Goal: Task Accomplishment & Management: Use online tool/utility

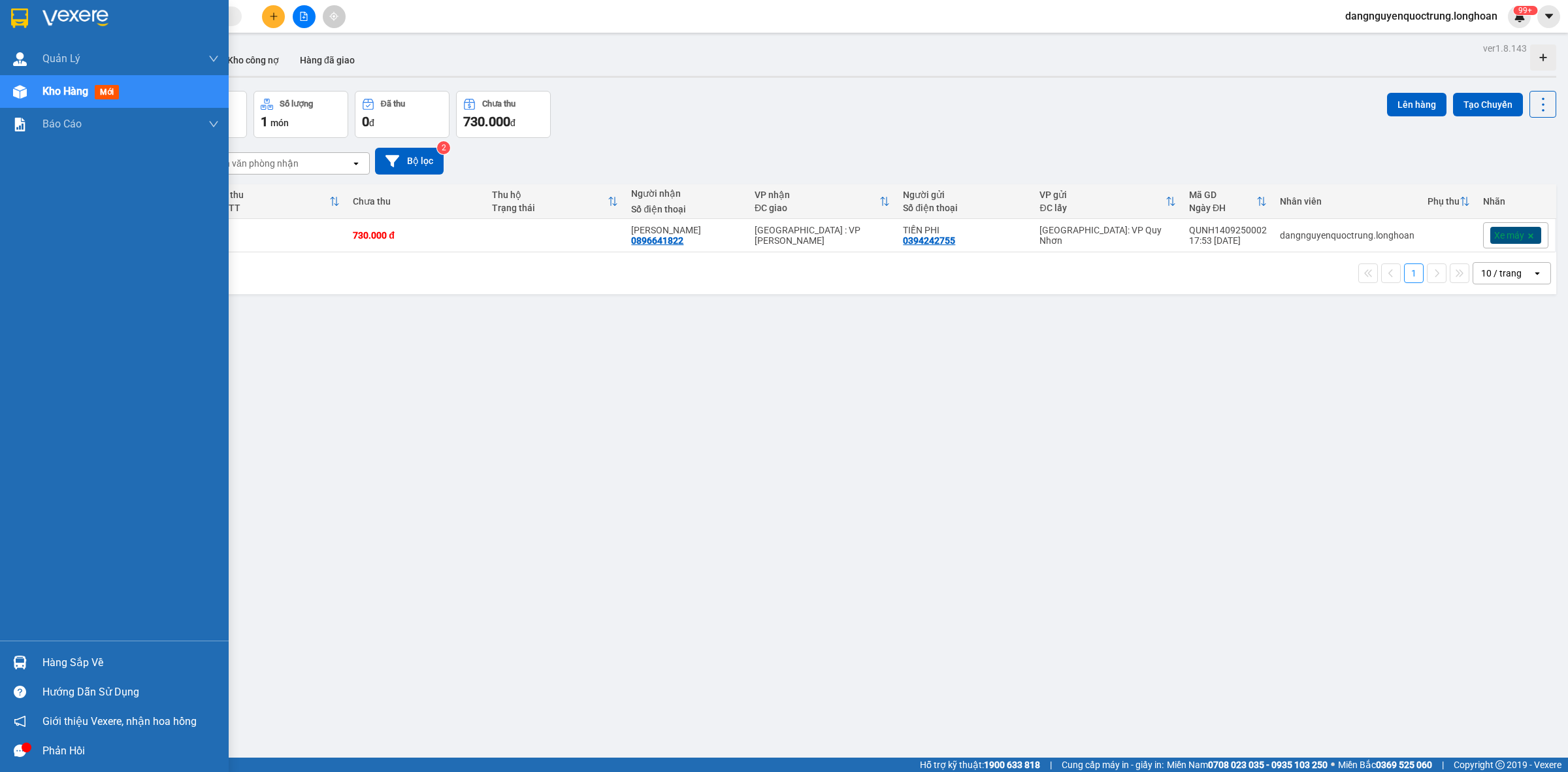
click at [15, 672] on div at bounding box center [20, 662] width 23 height 23
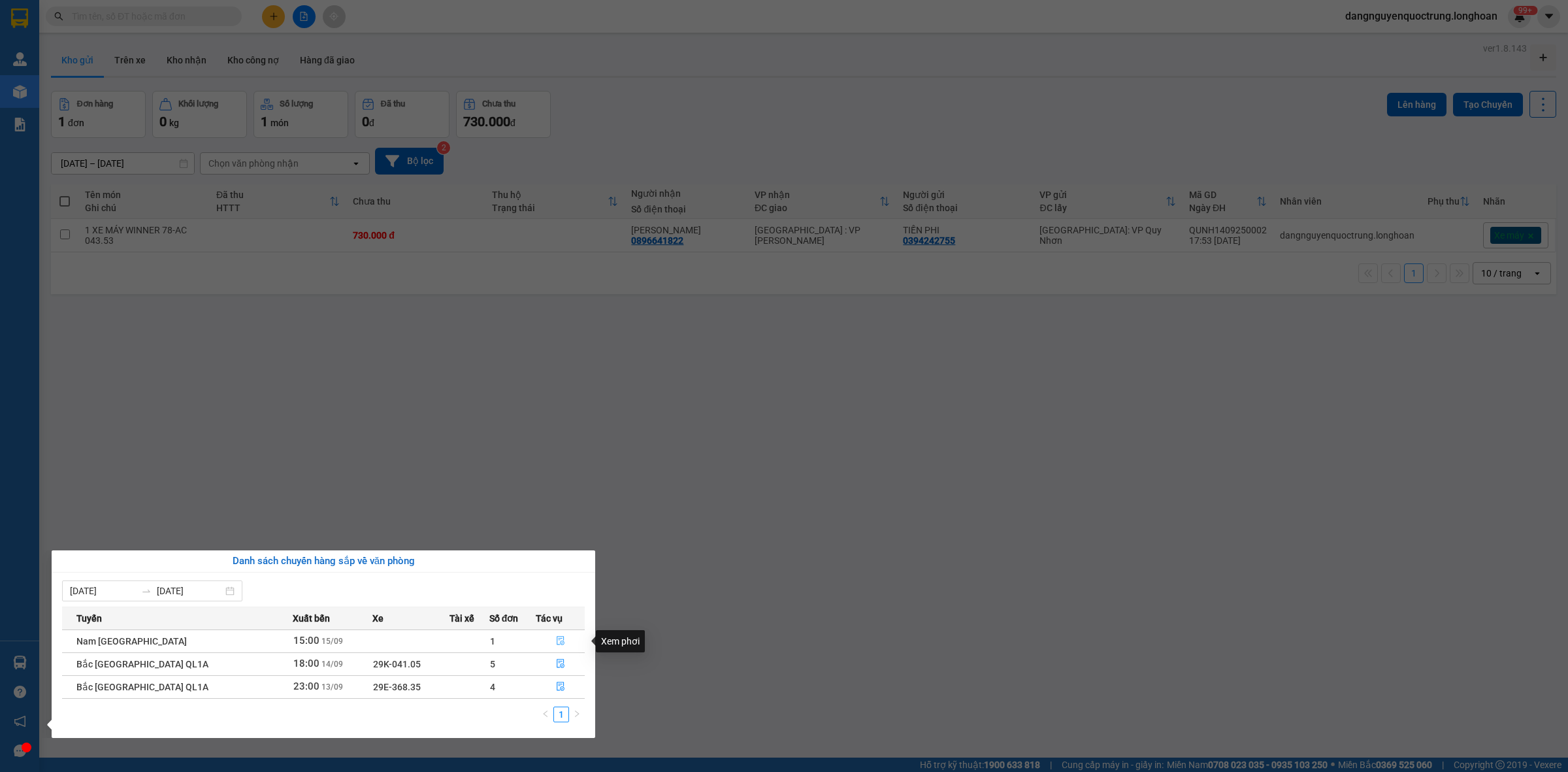
click at [556, 642] on icon "file-done" at bounding box center [560, 640] width 8 height 9
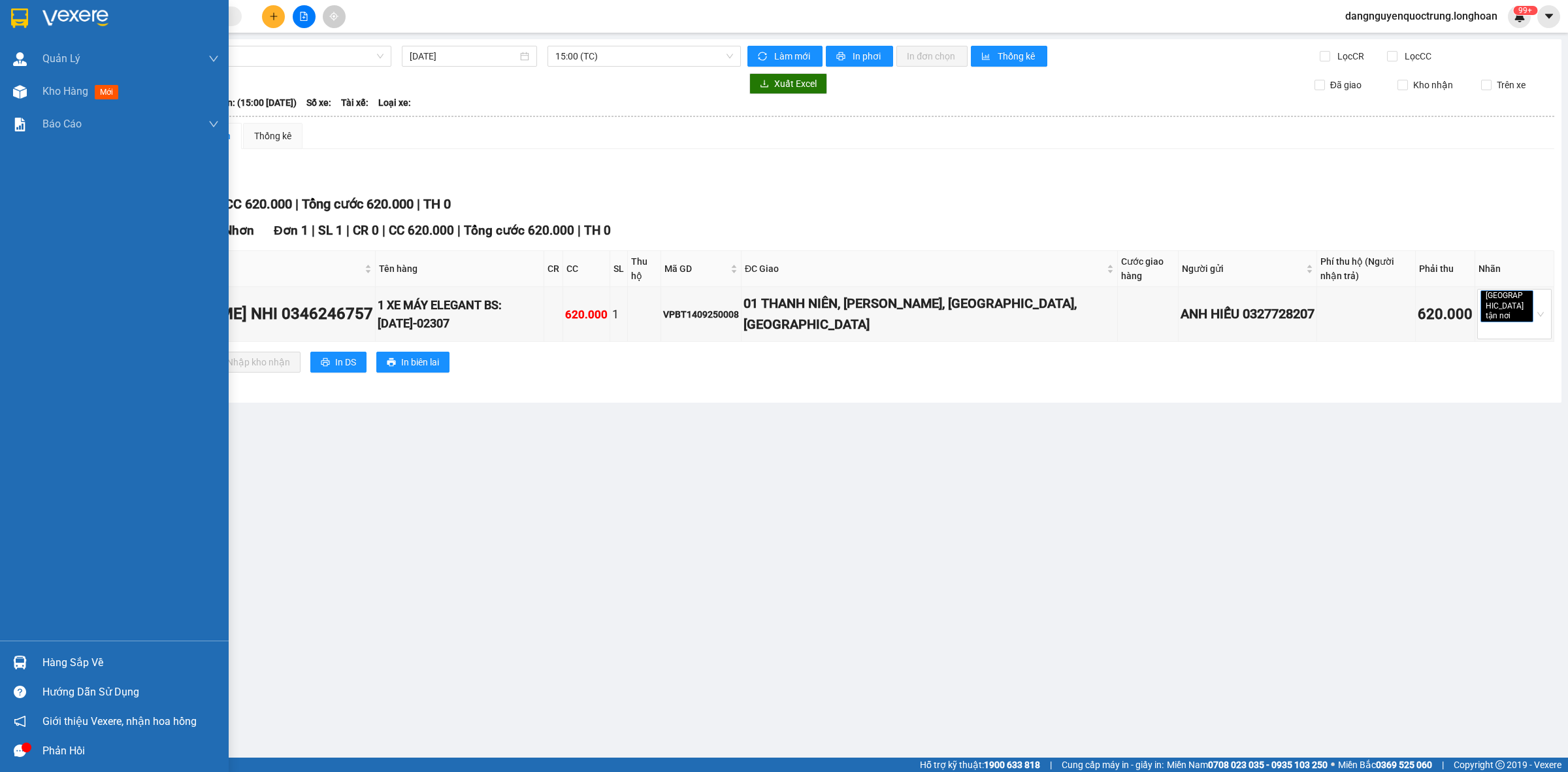
click at [15, 669] on img at bounding box center [20, 663] width 14 height 14
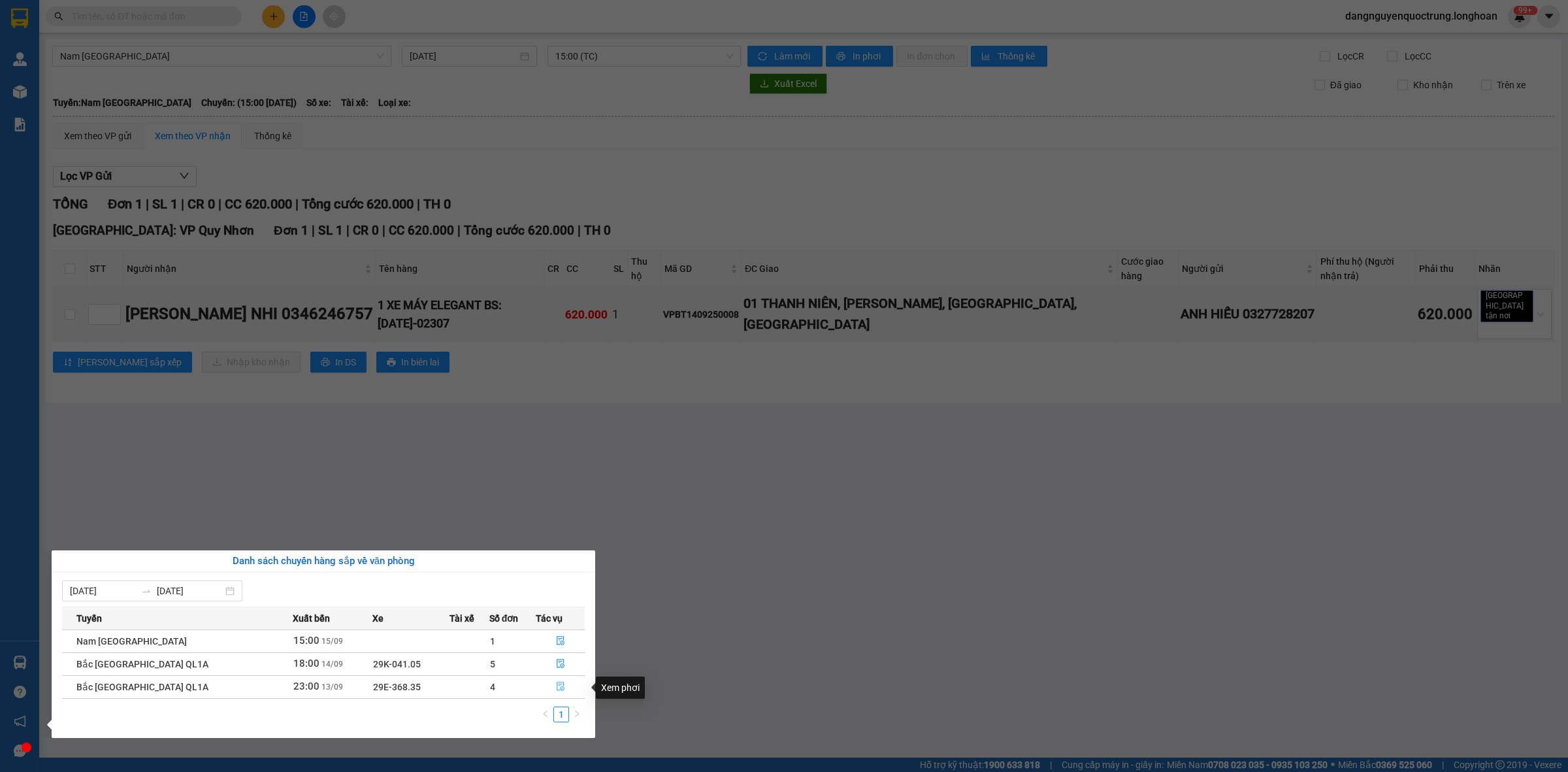
click at [560, 688] on button "button" at bounding box center [560, 686] width 48 height 21
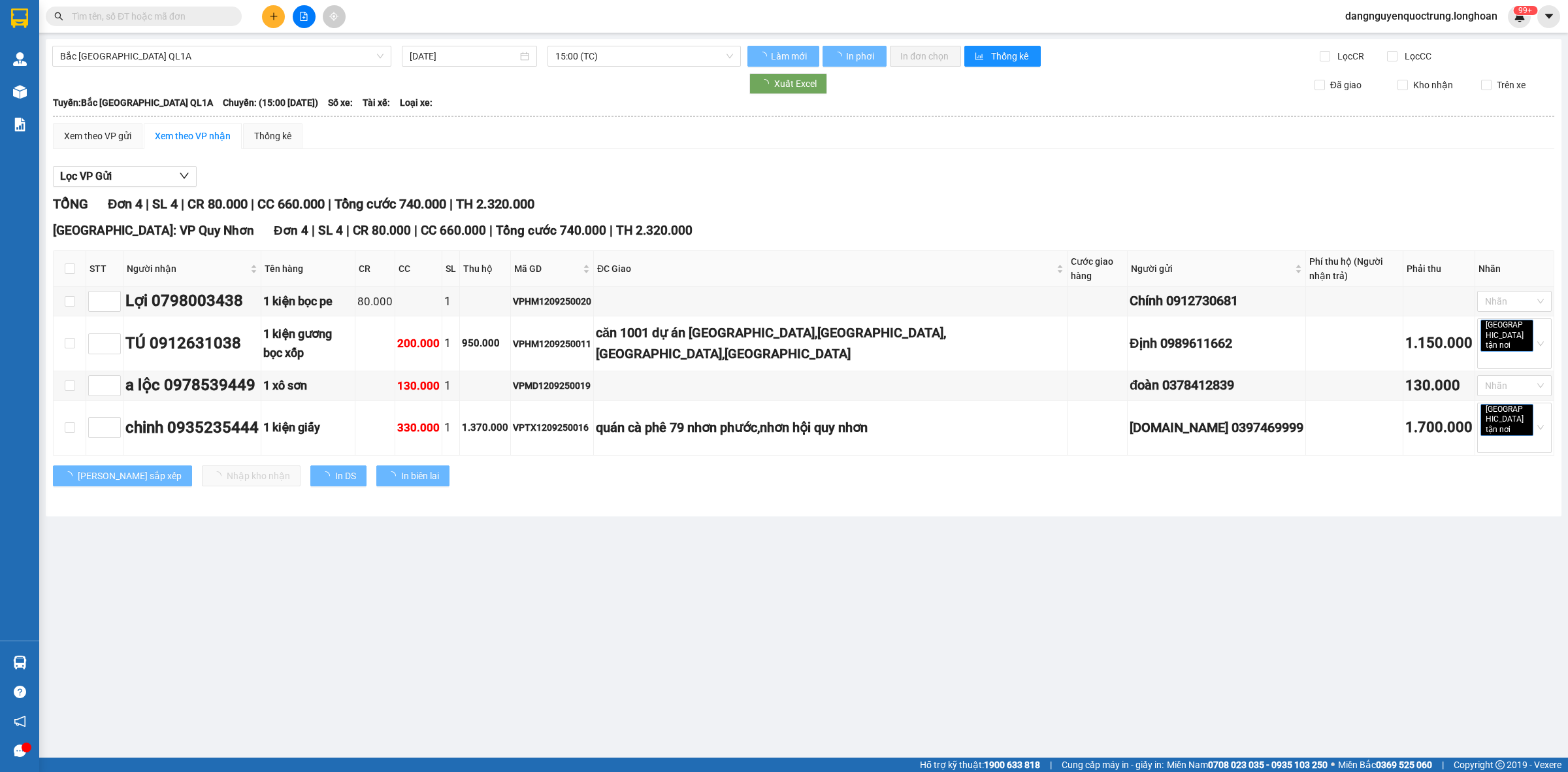
type input "[DATE]"
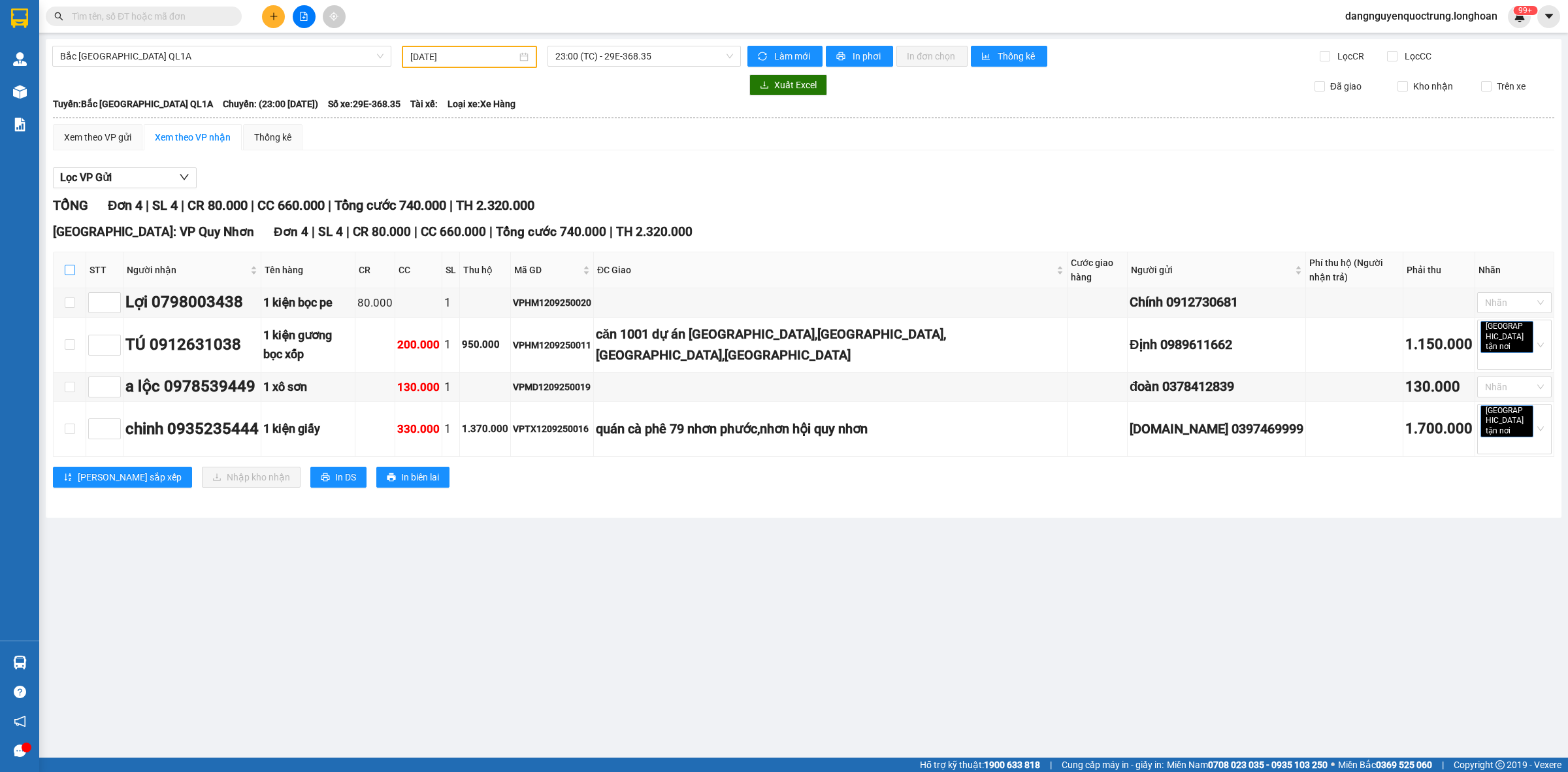
click at [72, 275] on label at bounding box center [70, 269] width 11 height 15
click at [72, 275] on input "checkbox" at bounding box center [70, 269] width 11 height 11
checkbox input "true"
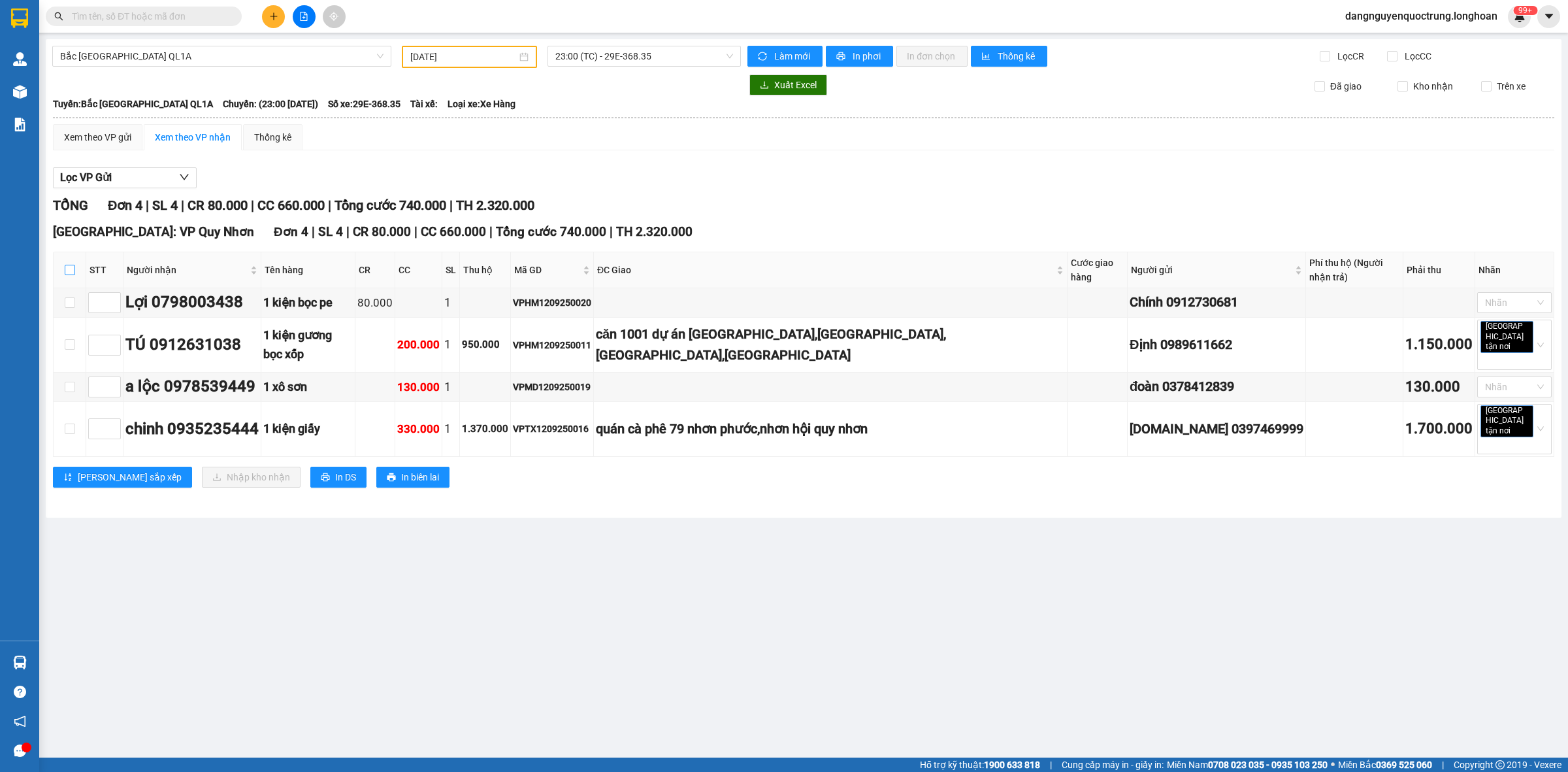
checkbox input "true"
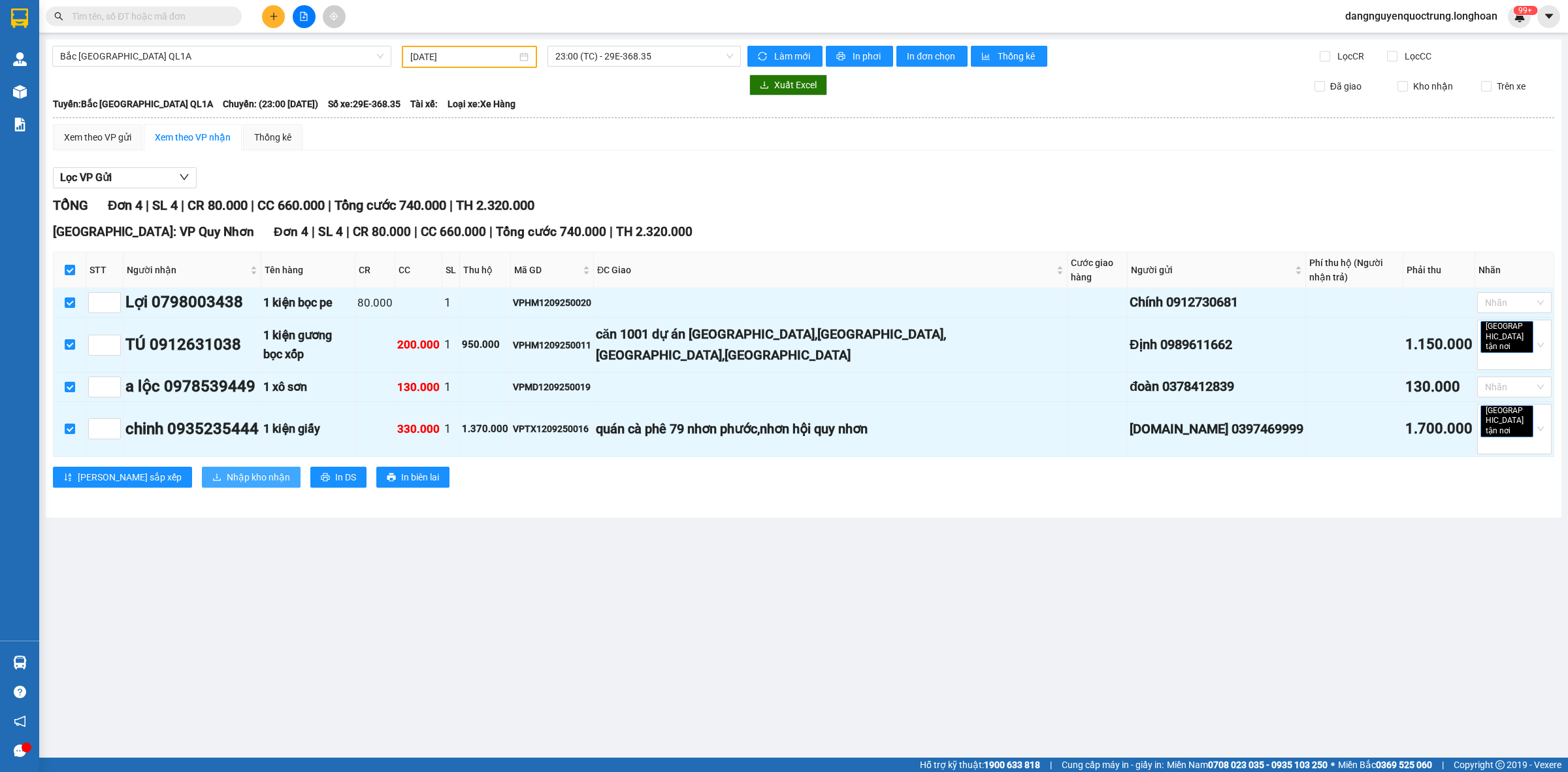
click at [227, 470] on span "Nhập kho nhận" at bounding box center [259, 477] width 63 height 15
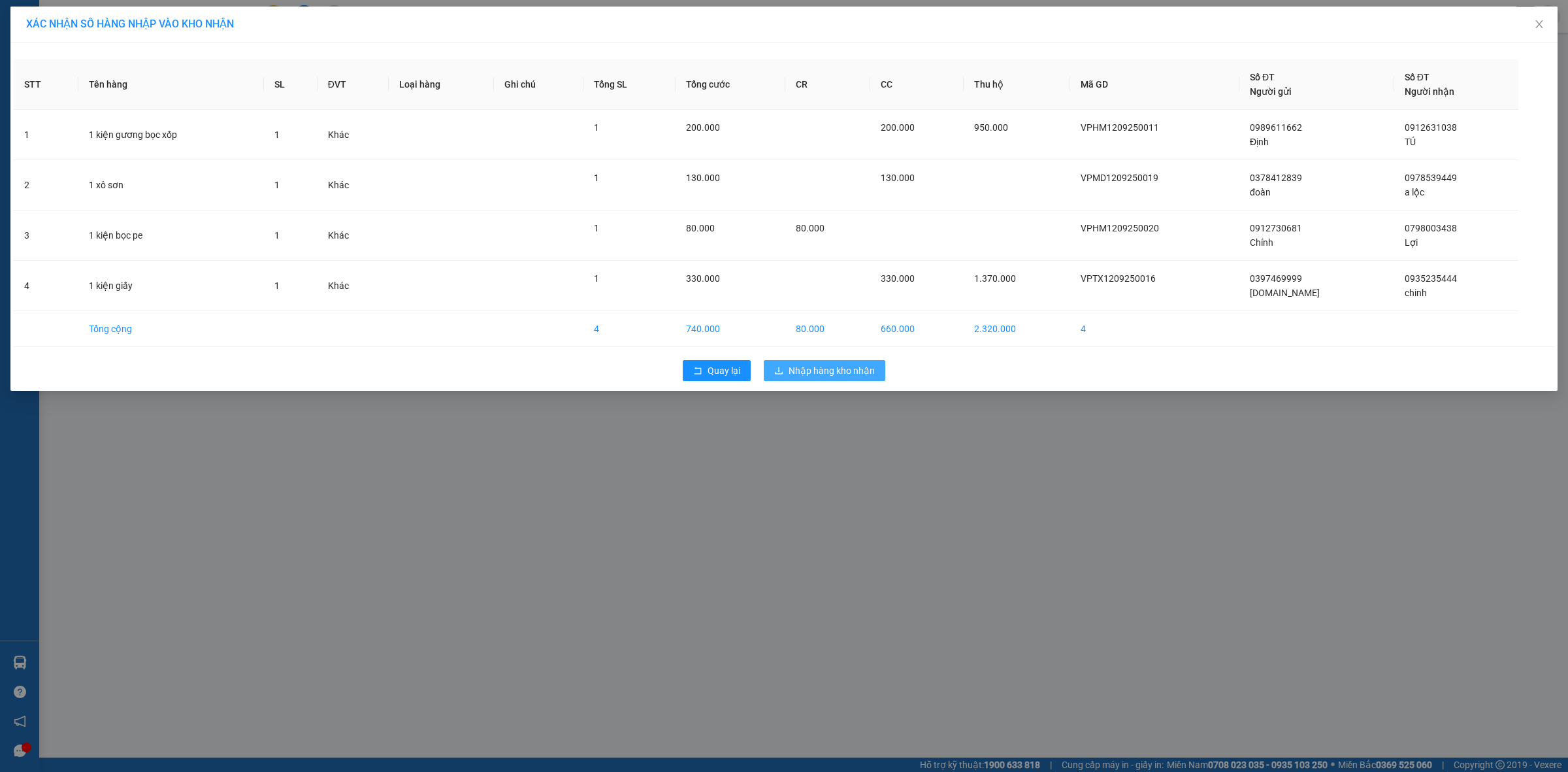
click at [848, 378] on span "Nhập hàng kho nhận" at bounding box center [832, 371] width 87 height 15
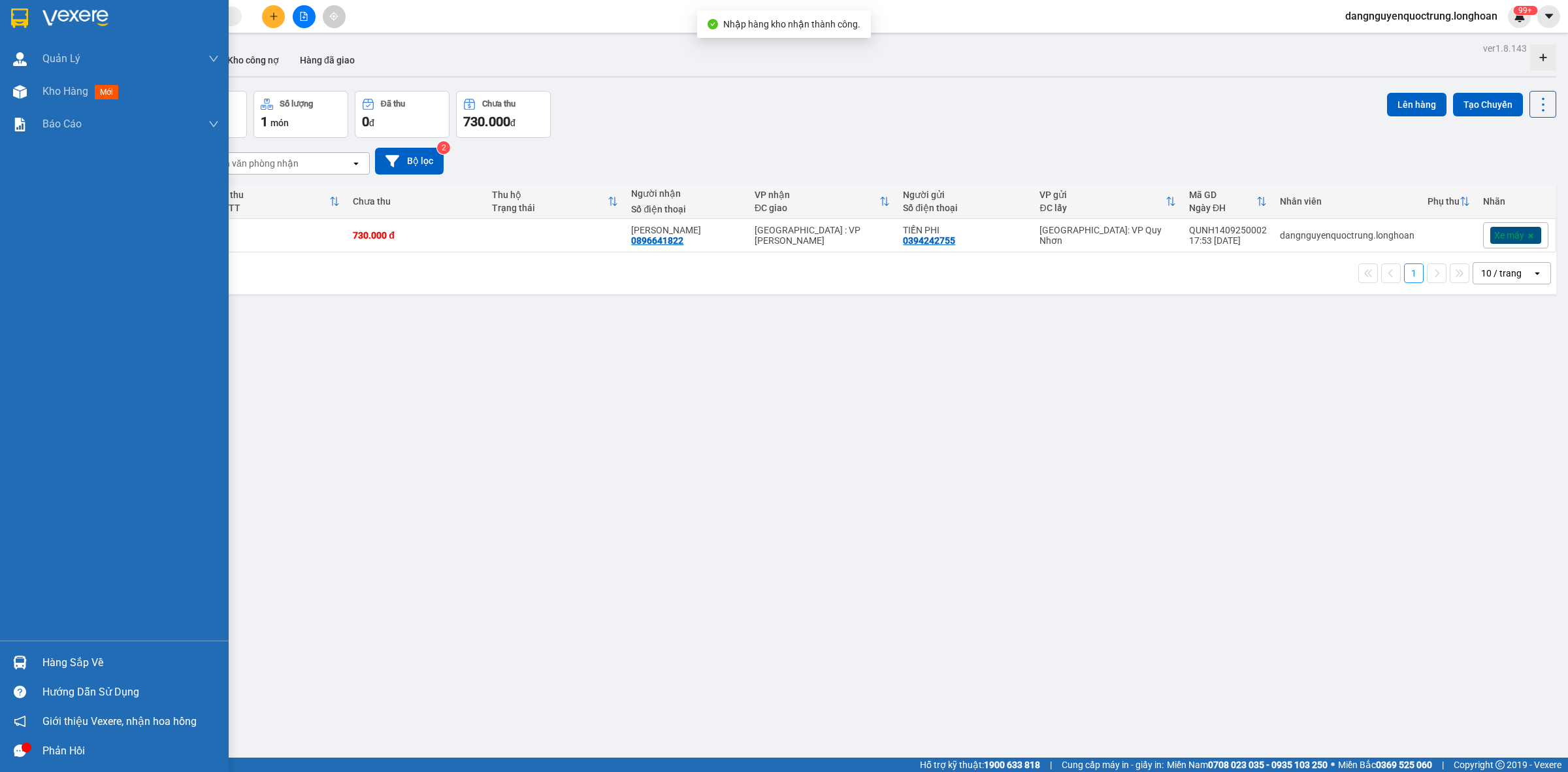
click at [29, 654] on div at bounding box center [20, 662] width 23 height 23
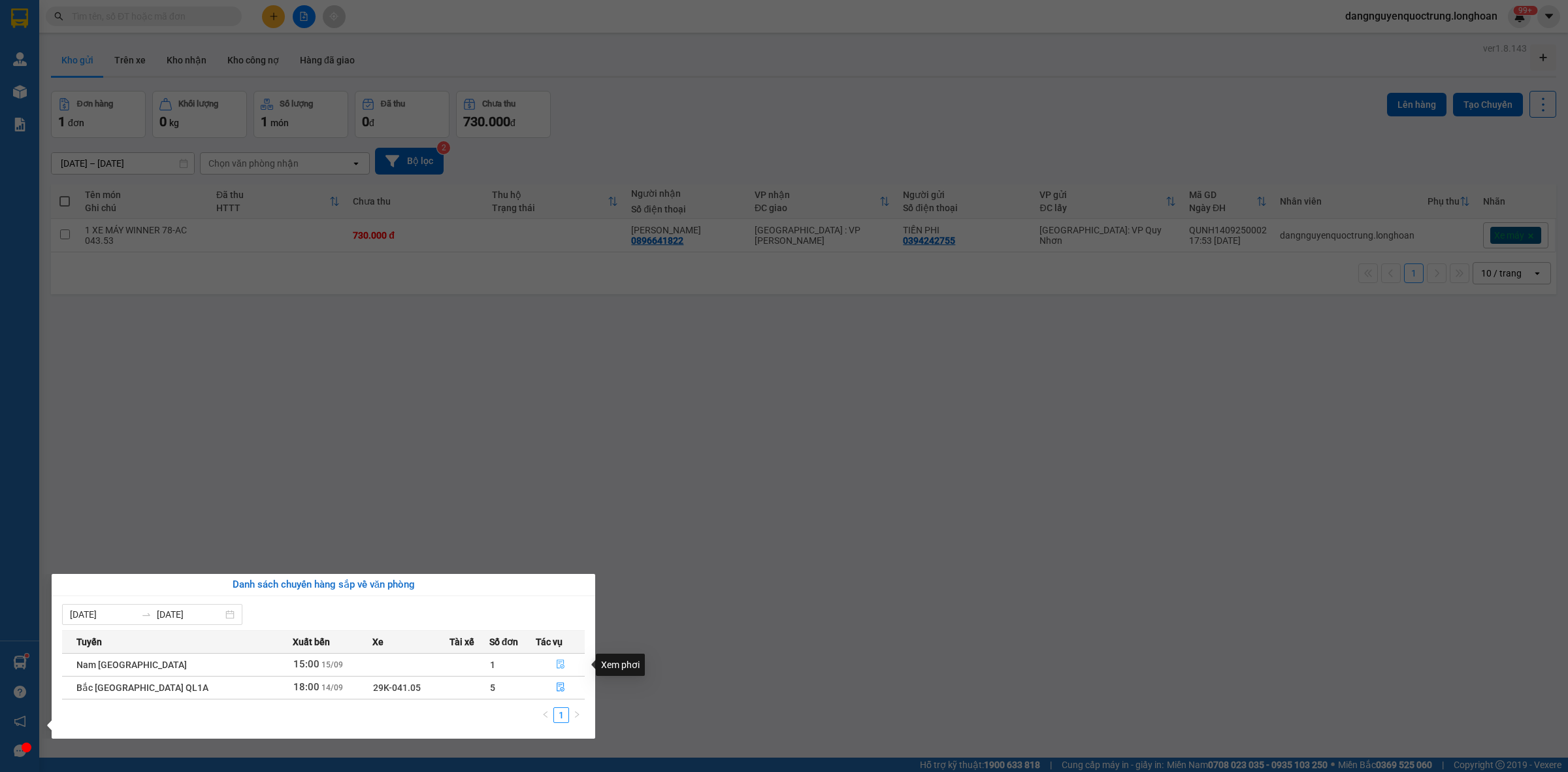
click at [558, 667] on icon "file-done" at bounding box center [560, 664] width 8 height 9
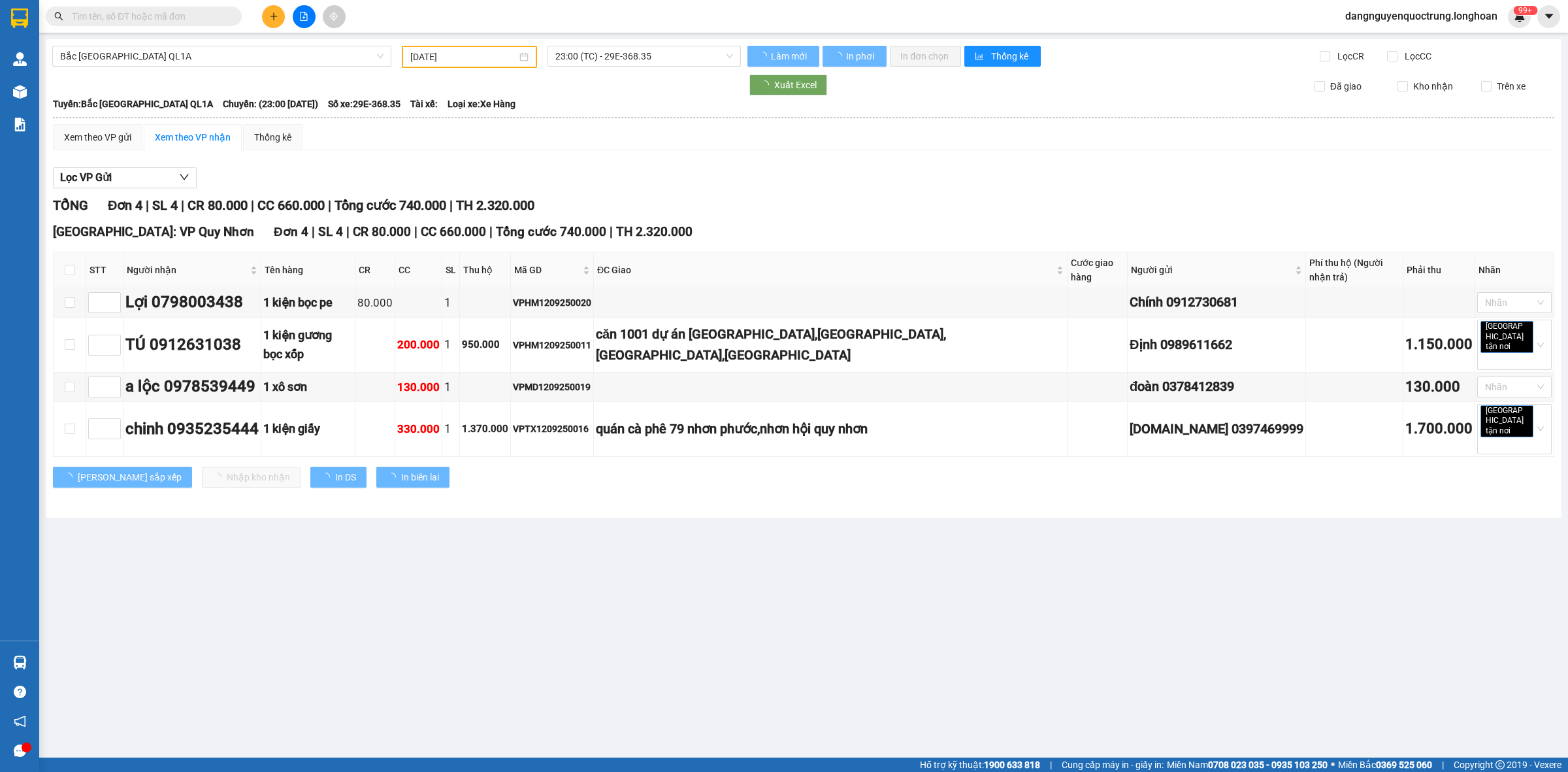
type input "[DATE]"
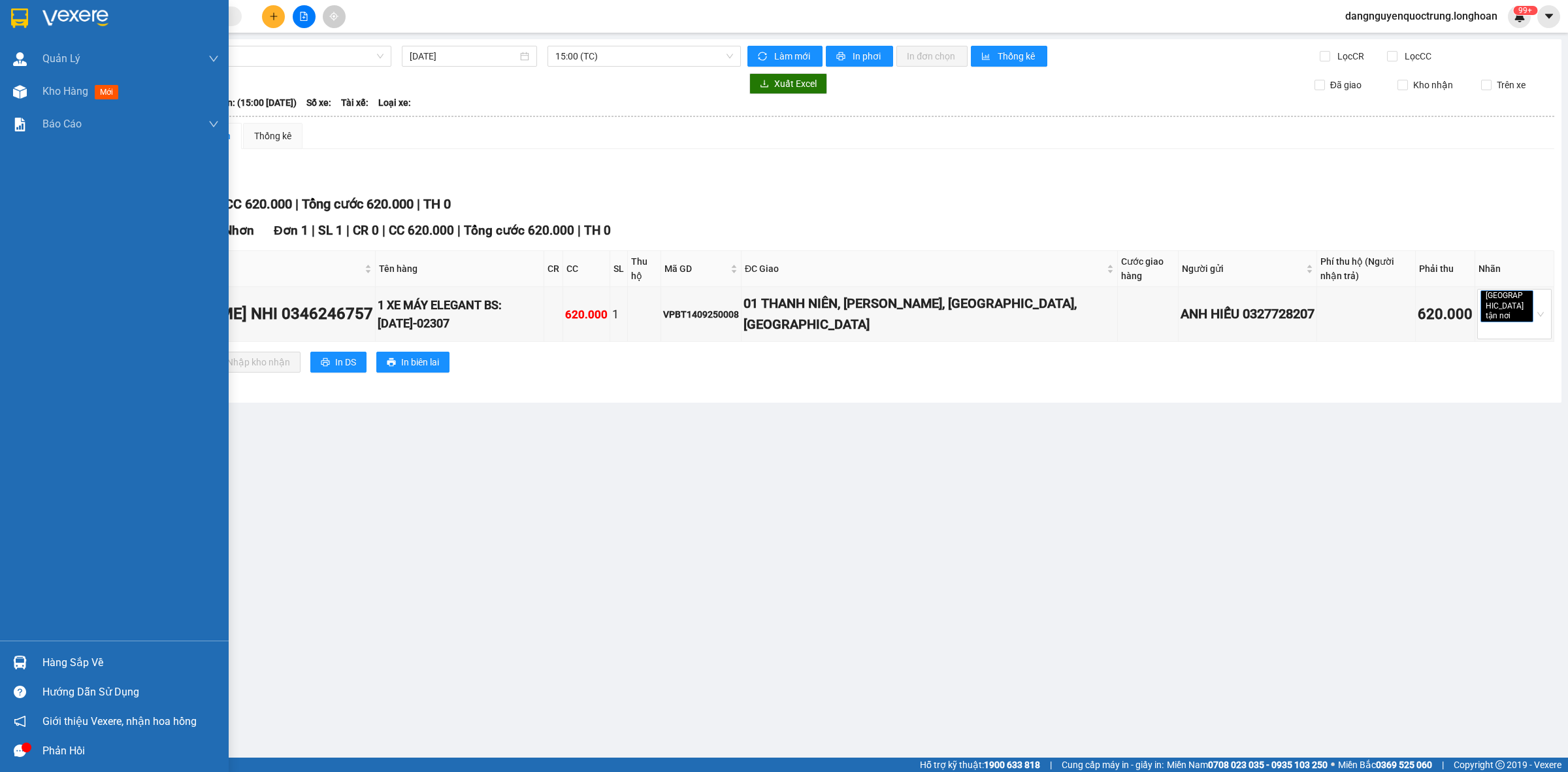
click at [27, 658] on img at bounding box center [20, 663] width 14 height 14
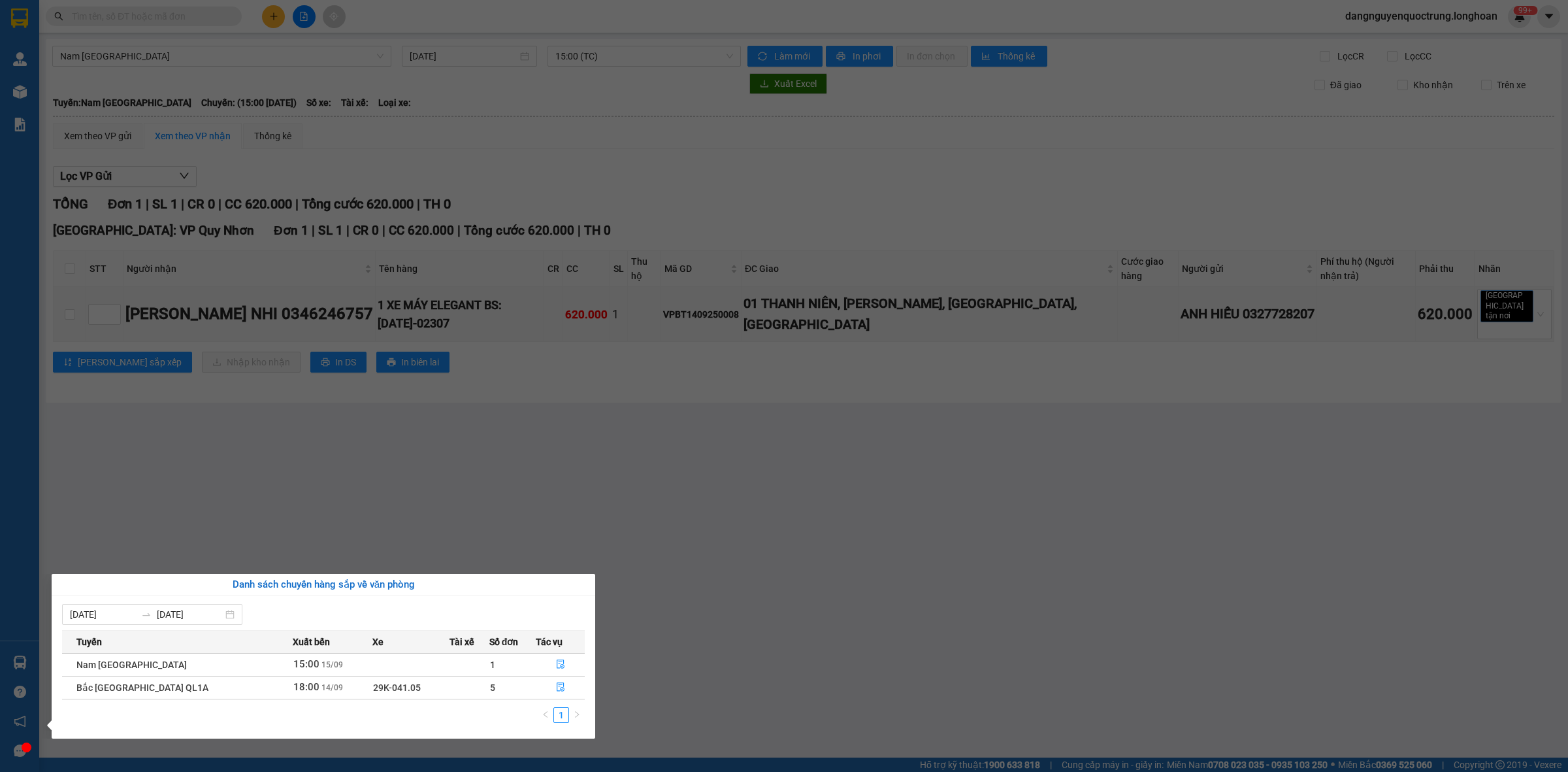
click at [813, 541] on section "Kết quả tìm kiếm ( 0 ) Bộ lọc No Data dangnguyenquoctrung.longhoan 99+ [PERSON_…" at bounding box center [784, 386] width 1568 height 772
